Goal: Find specific page/section

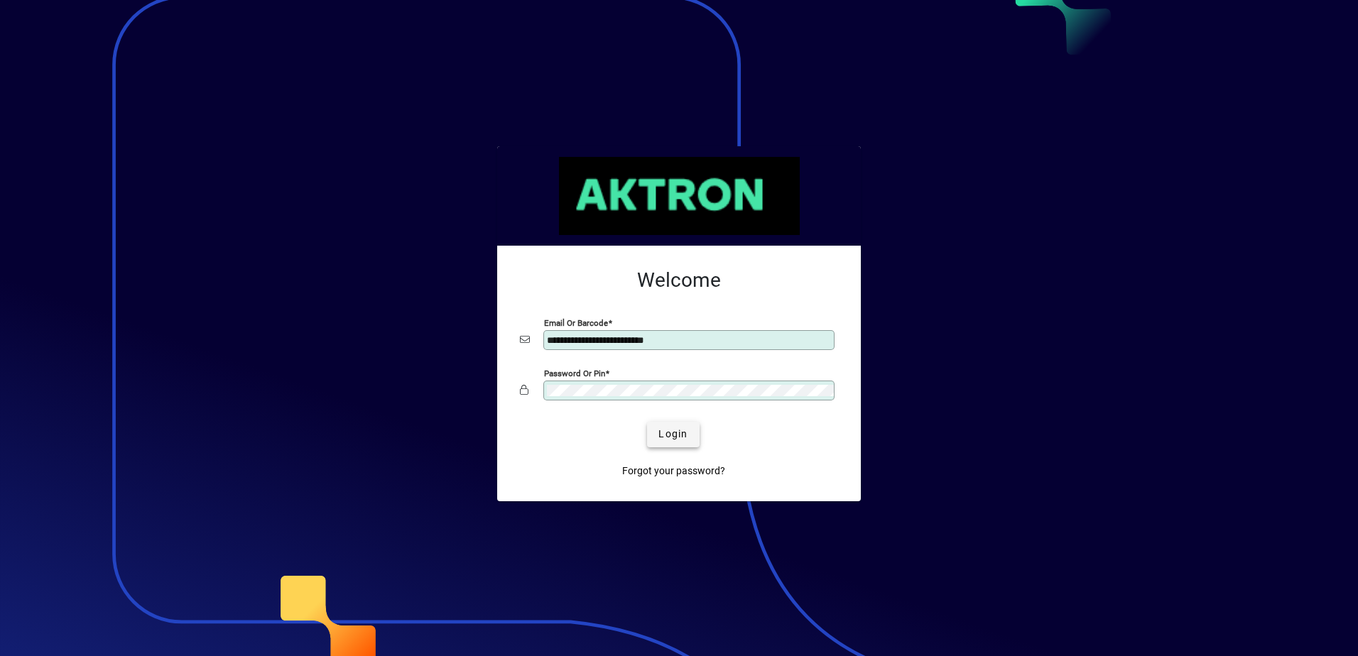
drag, startPoint x: 669, startPoint y: 436, endPoint x: 662, endPoint y: 434, distance: 7.4
click at [662, 434] on span "Login" at bounding box center [673, 434] width 29 height 15
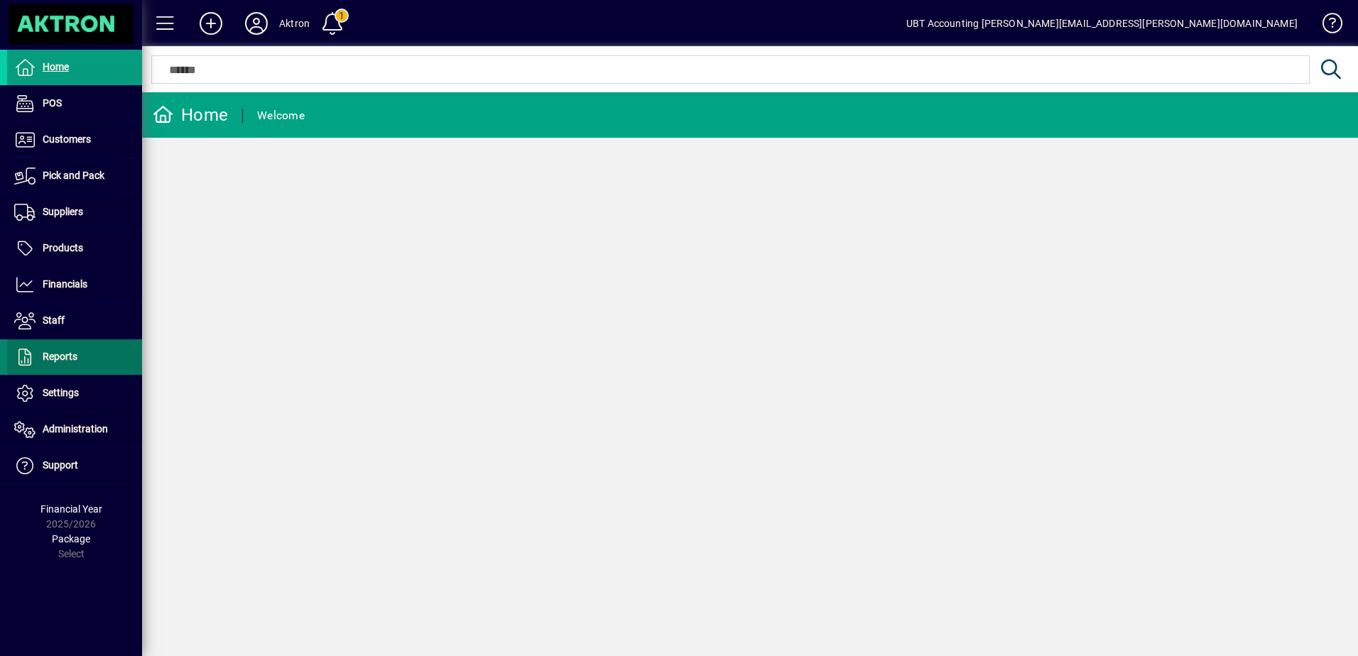
click at [79, 362] on span at bounding box center [74, 357] width 135 height 34
